Goal: Information Seeking & Learning: Find specific fact

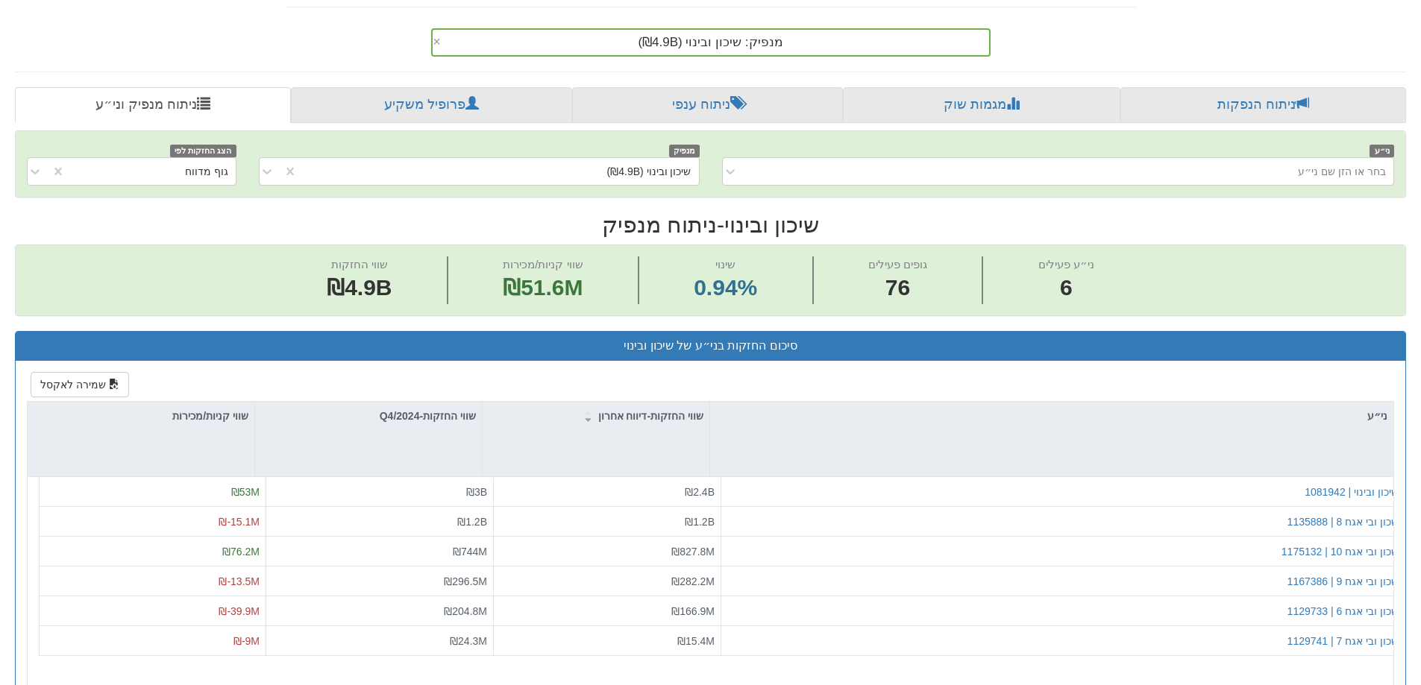
scroll to position [75, 0]
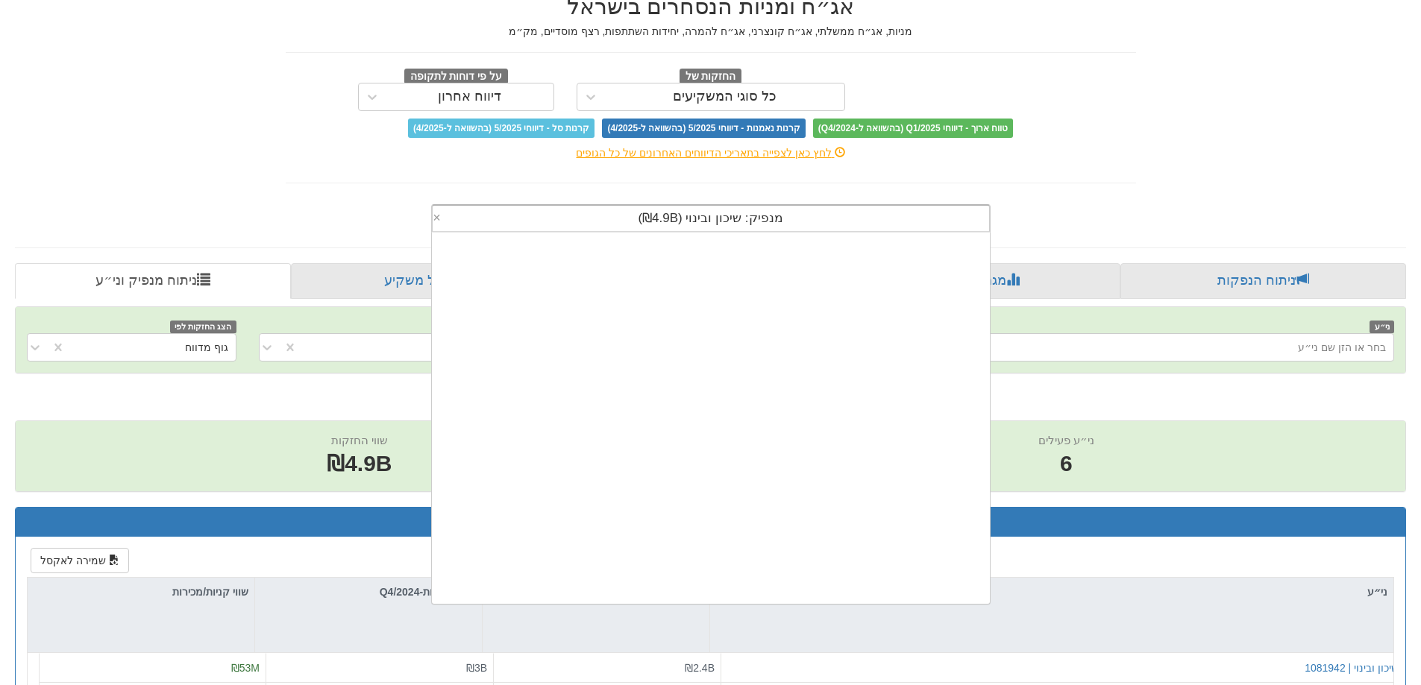
click at [585, 221] on div "מנפיק: ‏שיכון ובינוי ‎(₪4.9B)‎" at bounding box center [710, 218] width 556 height 25
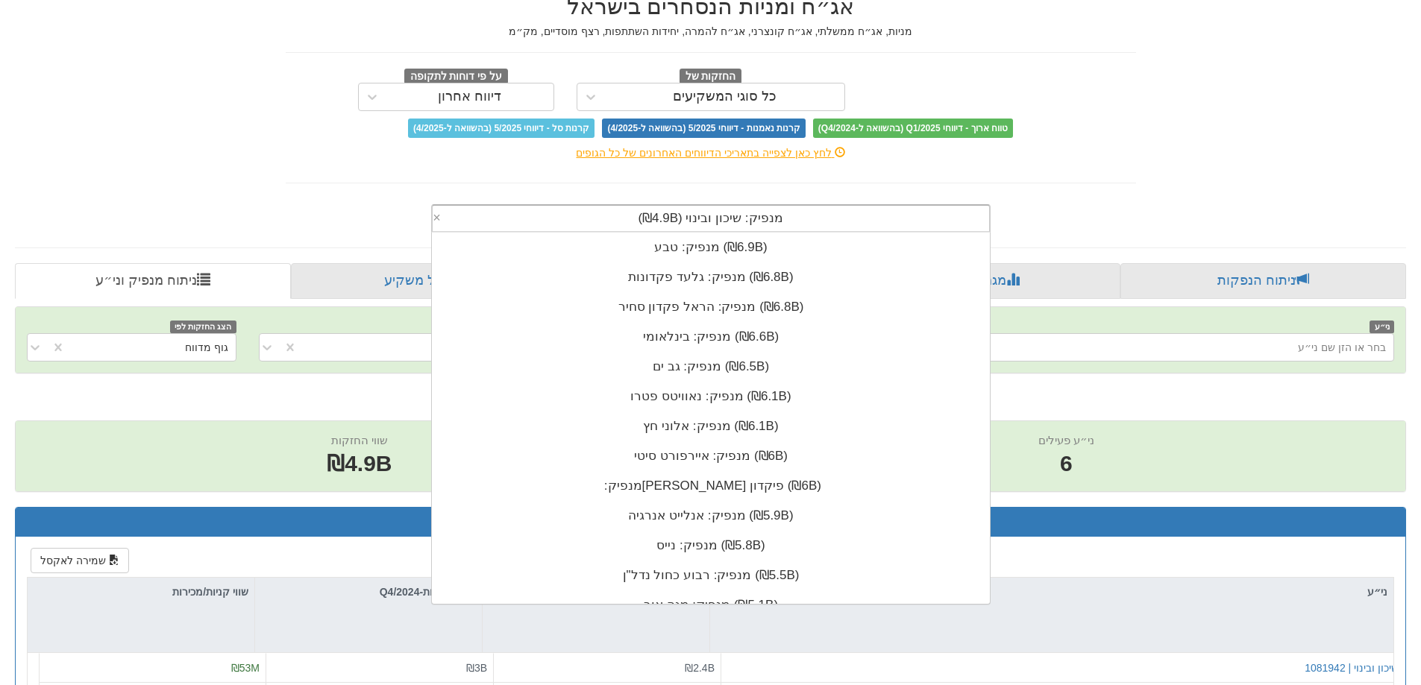
click at [584, 221] on div "מנפיק: ‏שיכון ובינוי ‎(₪4.9B)‎" at bounding box center [710, 218] width 556 height 25
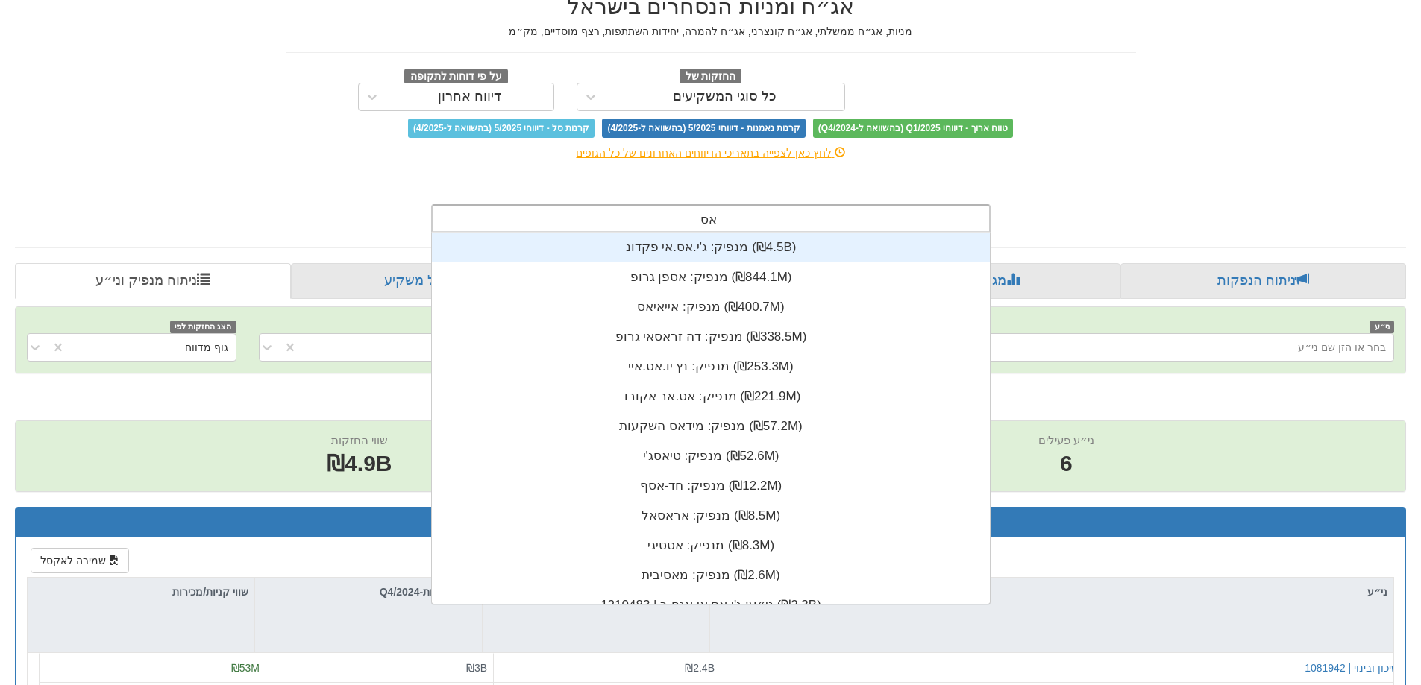
scroll to position [268, 0]
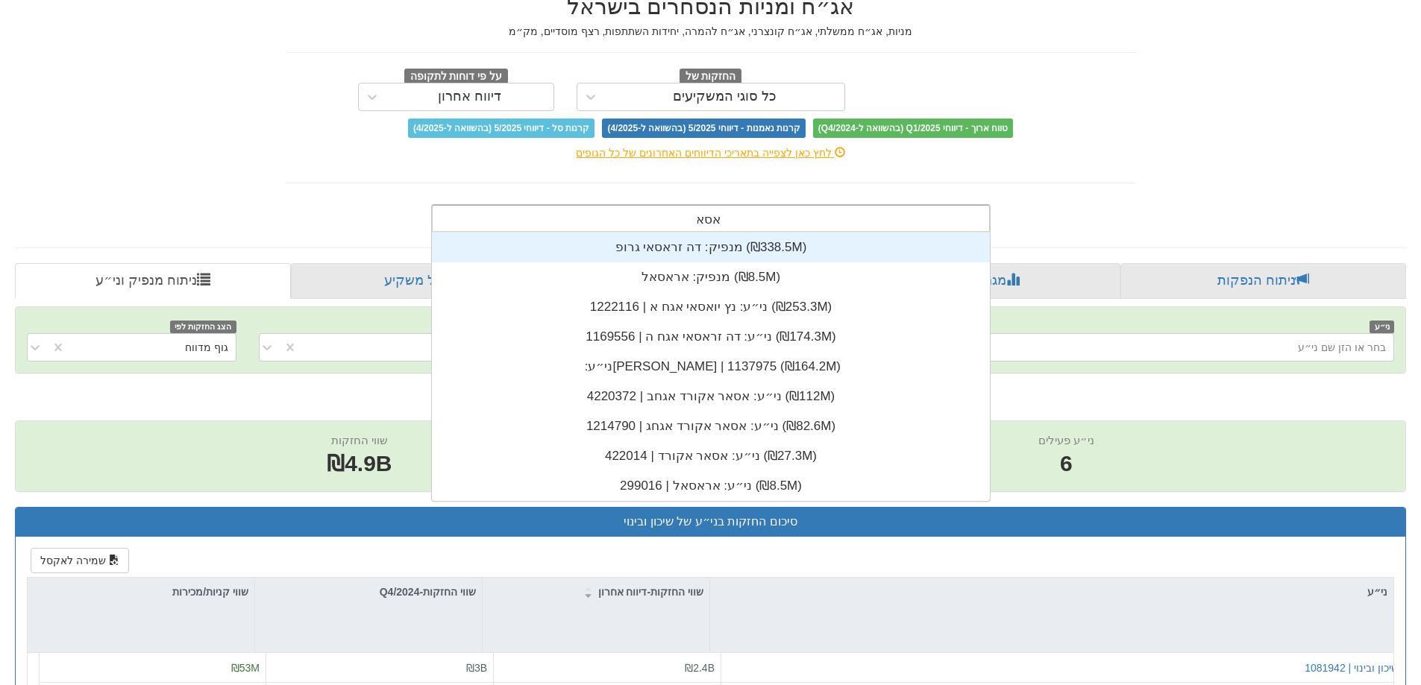
type input "אסאר"
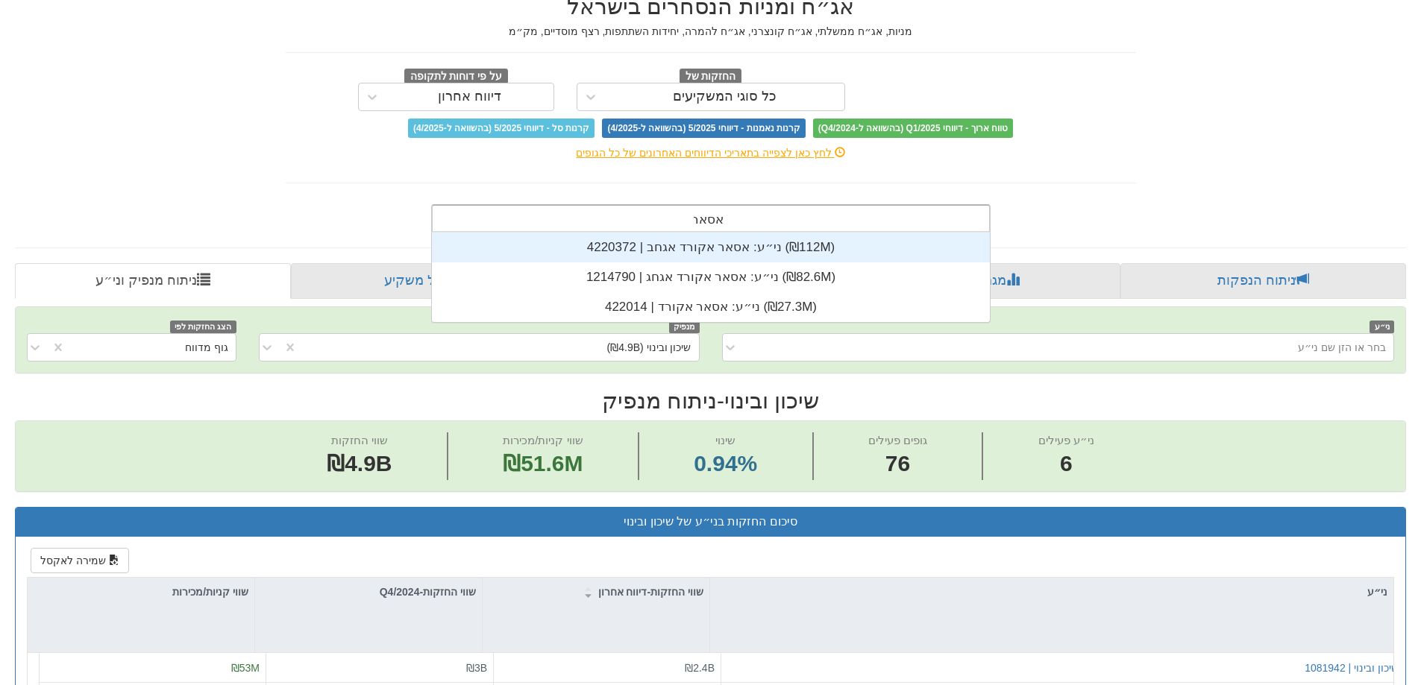
click at [696, 260] on div "ני״ע: ‏אסאר אקורד אגחב | 4220372 ‎(₪112M)‎" at bounding box center [711, 248] width 558 height 30
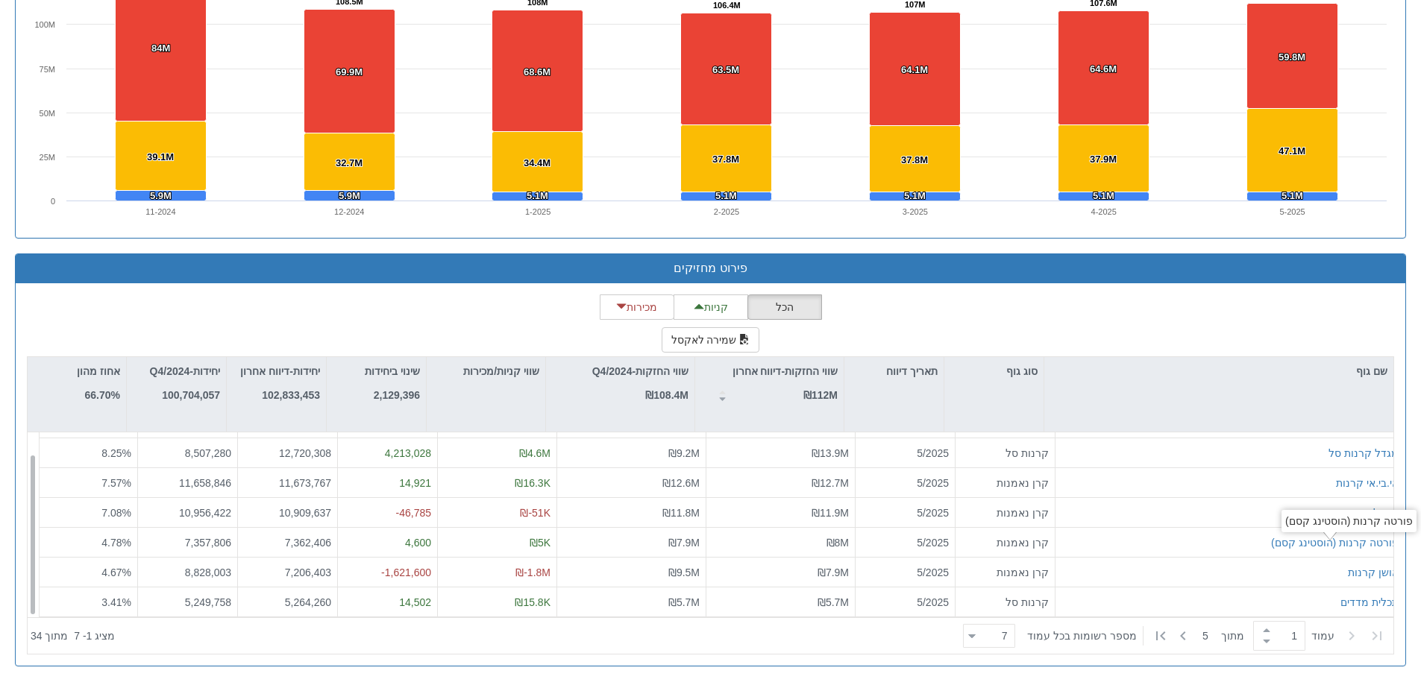
scroll to position [24, 0]
click at [986, 631] on div "7 7" at bounding box center [994, 636] width 39 height 21
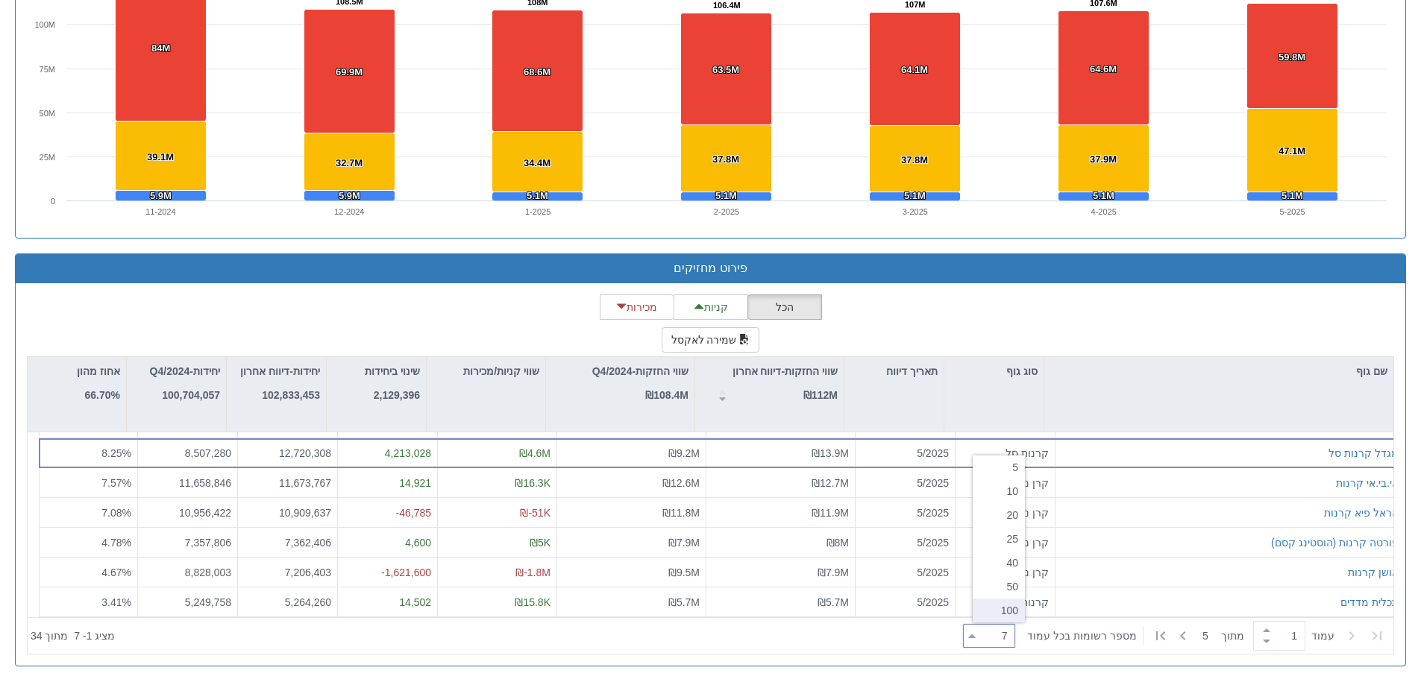
click at [992, 605] on div "100" at bounding box center [998, 611] width 52 height 24
type input "100"
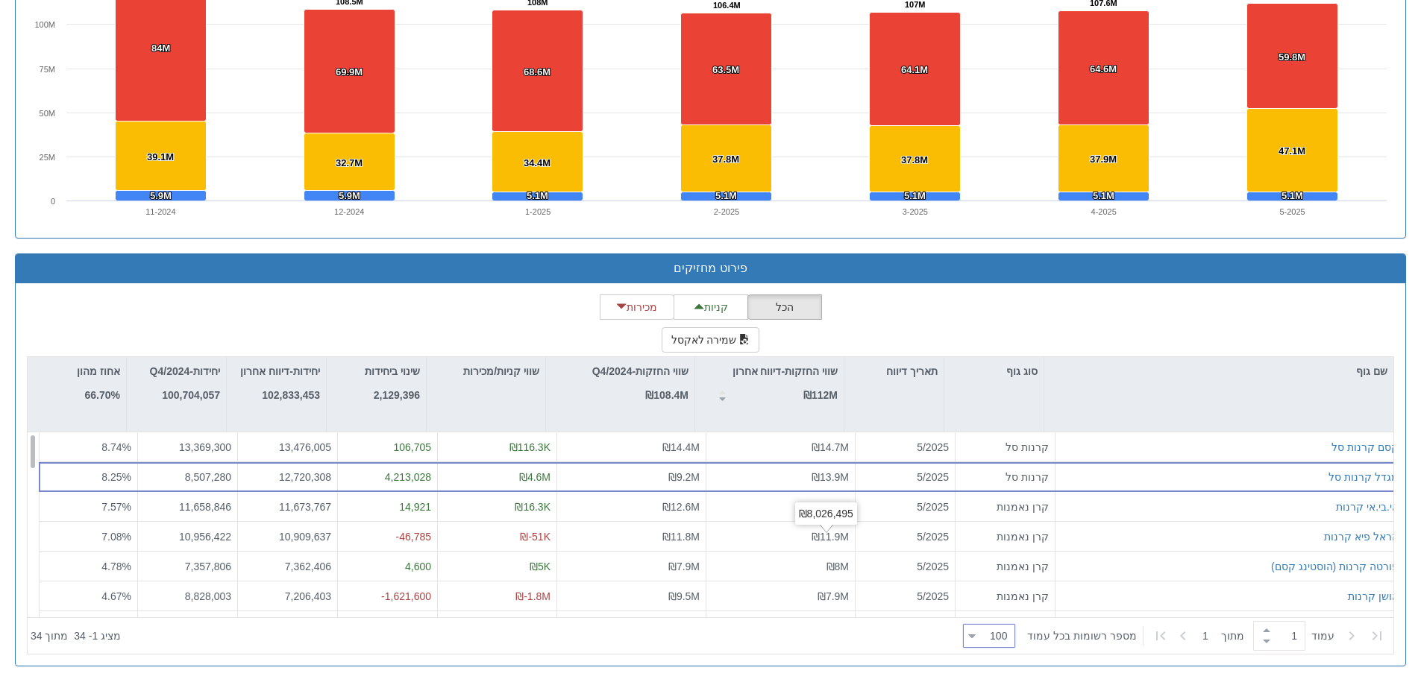
scroll to position [0, 0]
click at [798, 368] on p "שווי החזקות-דיווח אחרון" at bounding box center [784, 371] width 105 height 16
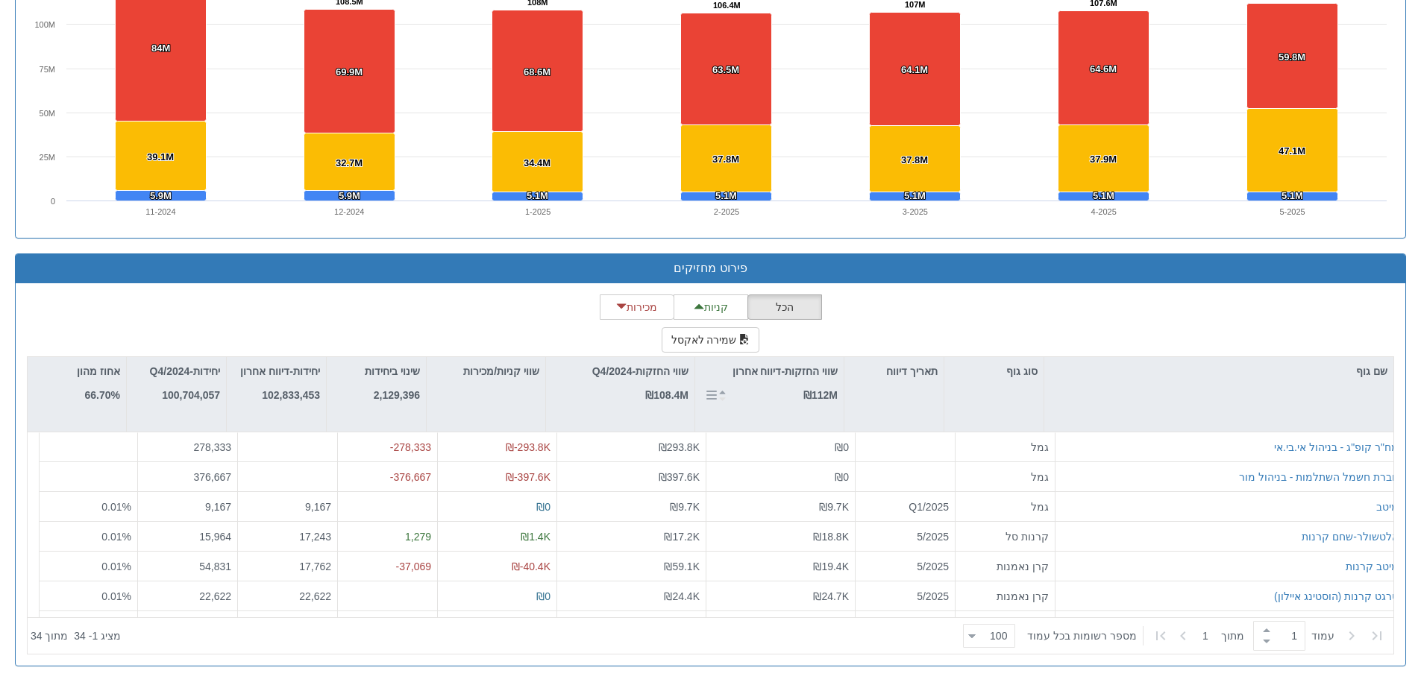
click at [798, 368] on p "שווי החזקות-דיווח אחרון" at bounding box center [784, 371] width 105 height 16
